Goal: Find contact information: Find contact information

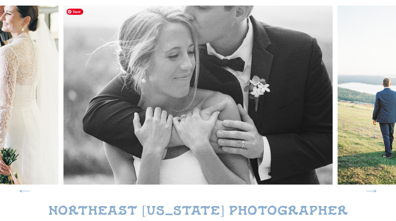
scroll to position [82, 0]
click at [372, 192] on icon at bounding box center [371, 191] width 13 height 13
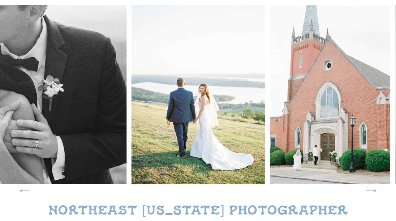
click at [372, 192] on icon at bounding box center [371, 191] width 13 height 13
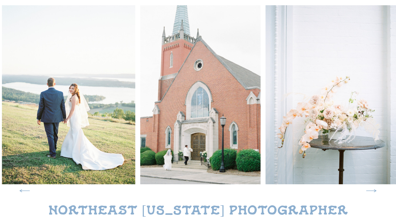
click at [372, 192] on icon at bounding box center [371, 191] width 13 height 13
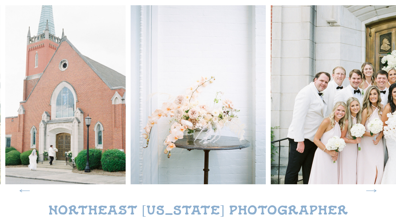
click at [372, 192] on icon at bounding box center [371, 191] width 13 height 13
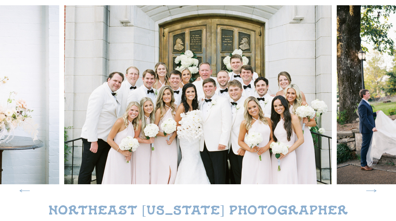
click at [372, 192] on icon at bounding box center [371, 191] width 13 height 13
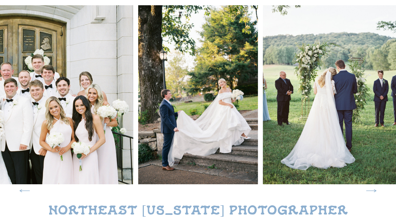
click at [372, 192] on icon at bounding box center [371, 191] width 13 height 13
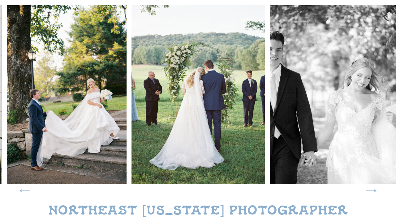
click at [372, 192] on icon at bounding box center [371, 191] width 13 height 13
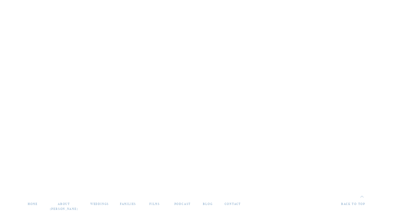
scroll to position [2623, 0]
click at [234, 202] on nav "contact" at bounding box center [233, 204] width 20 height 5
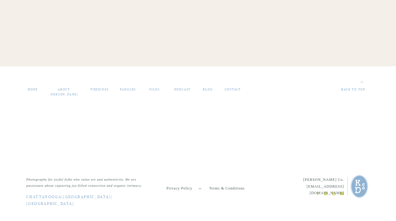
scroll to position [692, 0]
drag, startPoint x: 288, startPoint y: 187, endPoint x: 344, endPoint y: 189, distance: 55.7
click at [344, 189] on p "[PERSON_NAME] Co. [PERSON_NAME][EMAIL_ADDRESS][DOMAIN_NAME]" at bounding box center [314, 183] width 60 height 13
copy p "[EMAIL_ADDRESS][DOMAIN_NAME]"
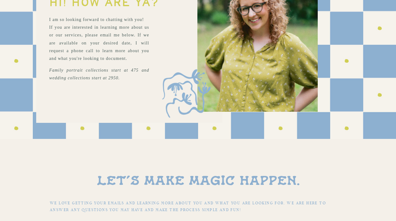
scroll to position [0, 0]
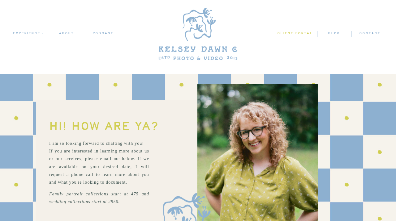
click at [295, 33] on nav "client portal" at bounding box center [295, 34] width 37 height 6
click at [331, 34] on nav "blog" at bounding box center [334, 34] width 34 height 6
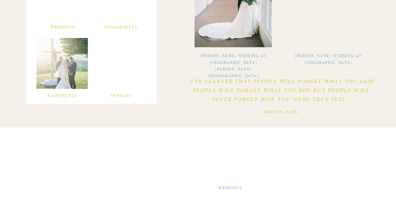
scroll to position [291, 0]
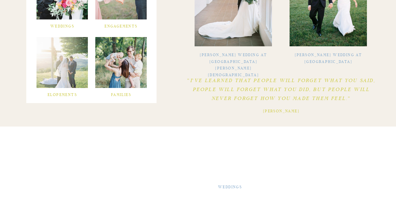
click at [125, 52] on div at bounding box center [120, 62] width 51 height 51
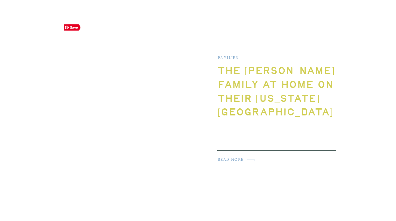
scroll to position [425, 0]
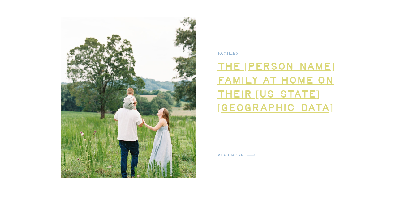
click at [246, 91] on link "The [PERSON_NAME] Family at Home on Their [US_STATE][GEOGRAPHIC_DATA]" at bounding box center [275, 88] width 117 height 50
